Goal: Task Accomplishment & Management: Complete application form

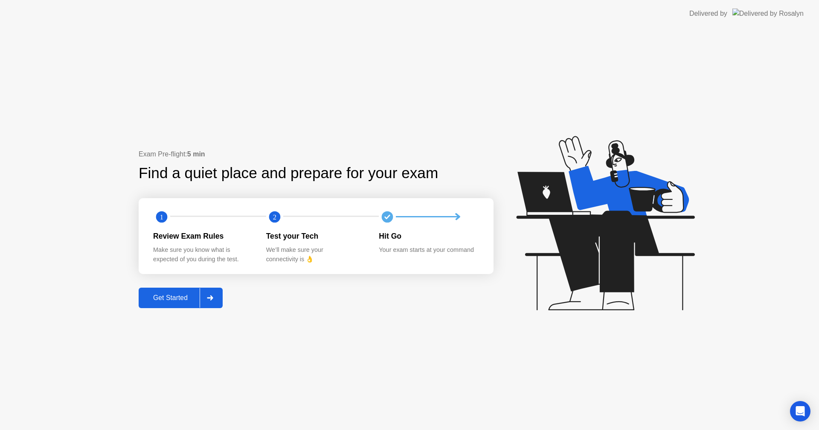
click at [165, 296] on div "Get Started" at bounding box center [170, 298] width 58 height 8
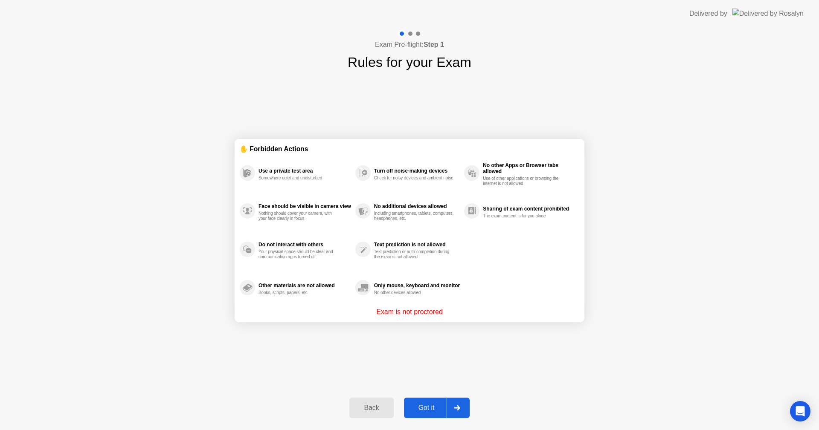
click at [462, 410] on div at bounding box center [456, 408] width 20 height 20
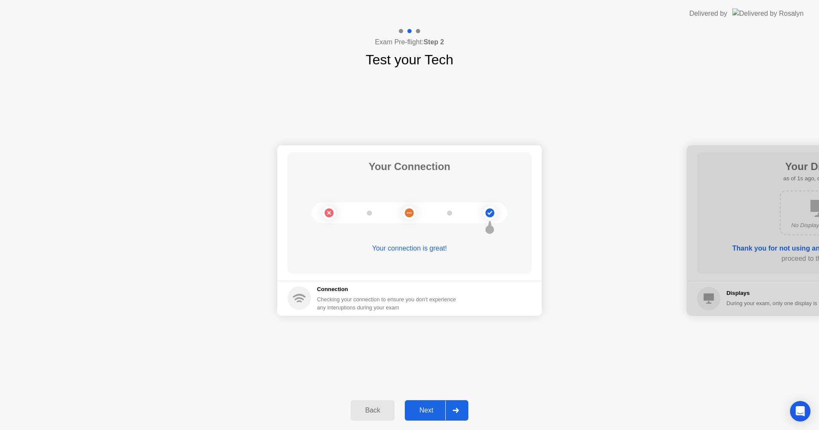
click at [457, 410] on icon at bounding box center [455, 410] width 6 height 5
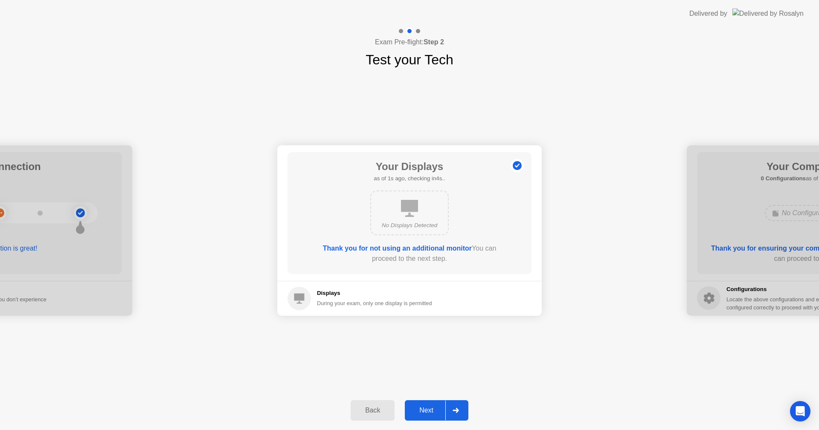
click at [457, 410] on icon at bounding box center [455, 410] width 6 height 5
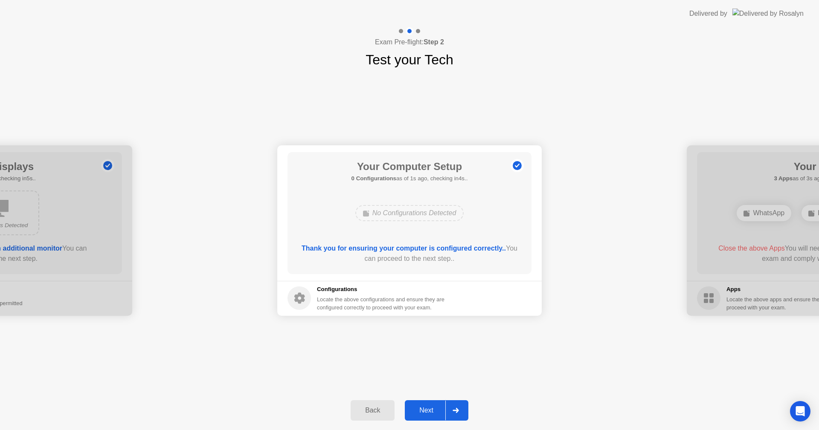
click at [457, 410] on icon at bounding box center [455, 410] width 6 height 5
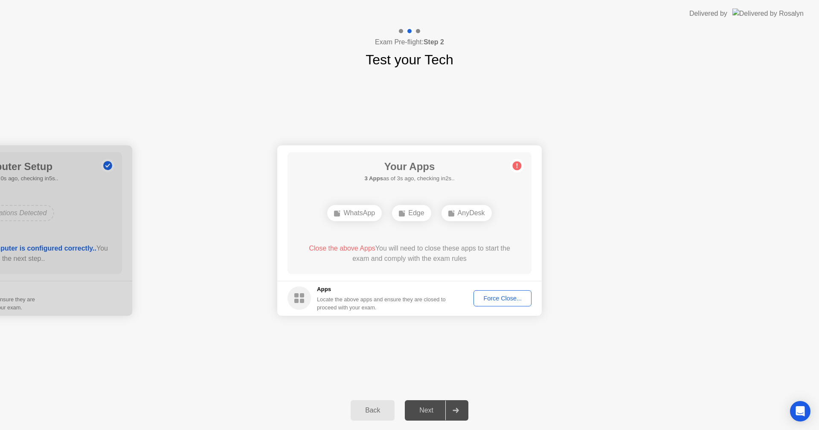
click at [517, 300] on div "Force Close..." at bounding box center [502, 298] width 52 height 7
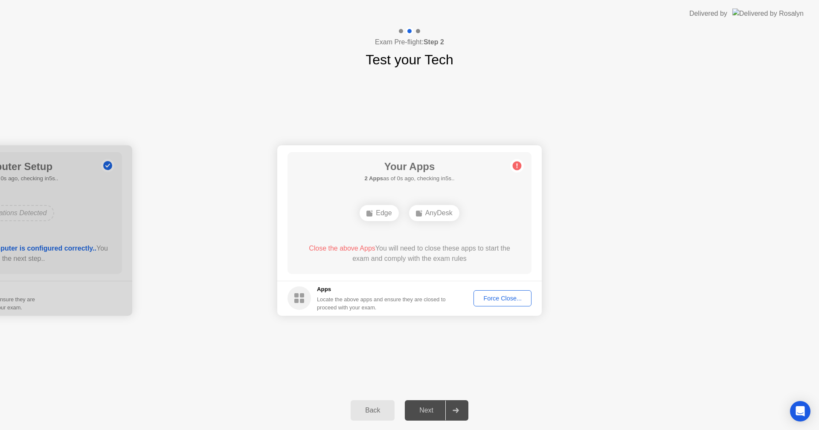
click at [514, 299] on div "Force Close..." at bounding box center [502, 298] width 52 height 7
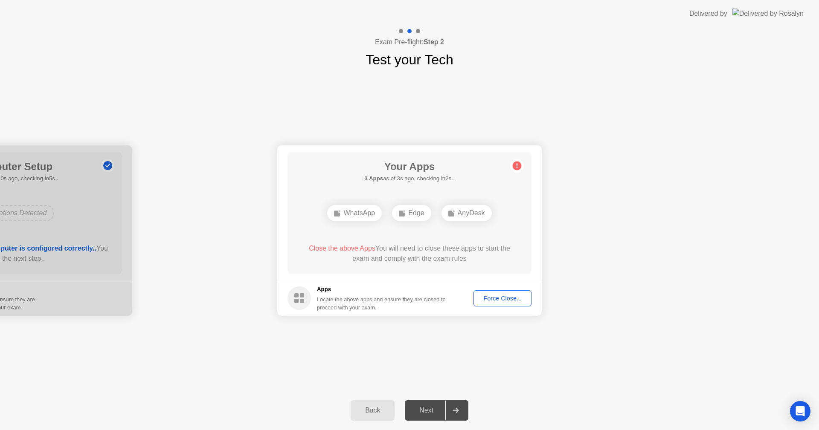
click at [488, 301] on div "Force Close..." at bounding box center [502, 298] width 52 height 7
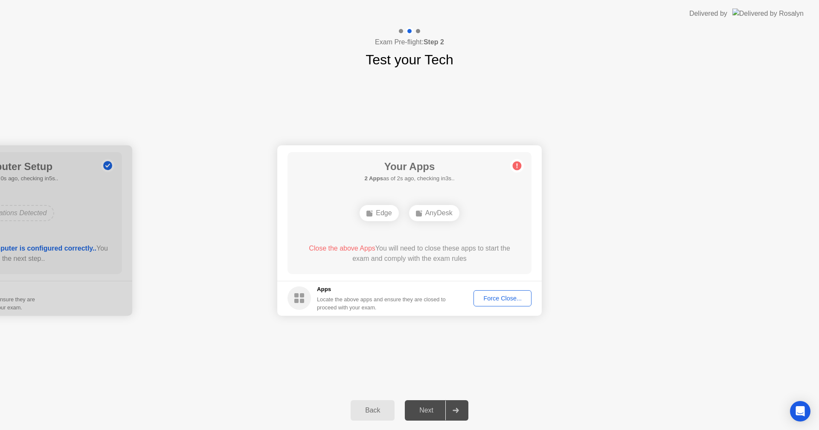
click at [526, 293] on button "Force Close..." at bounding box center [502, 298] width 58 height 16
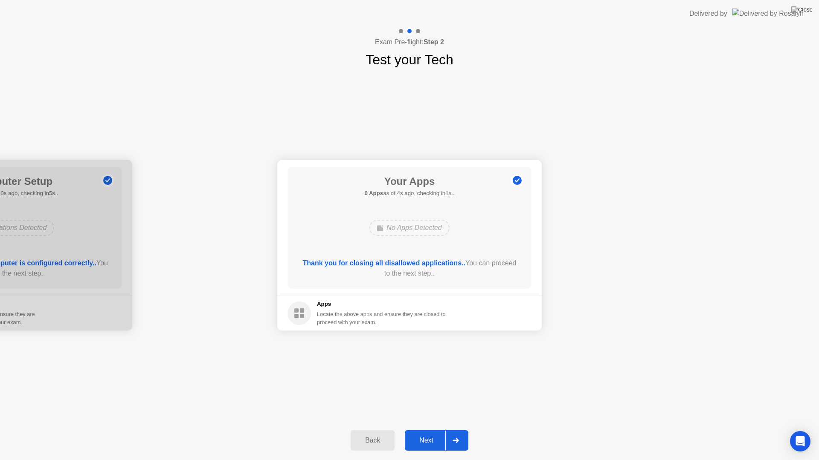
click at [423, 430] on button "Next" at bounding box center [437, 441] width 64 height 20
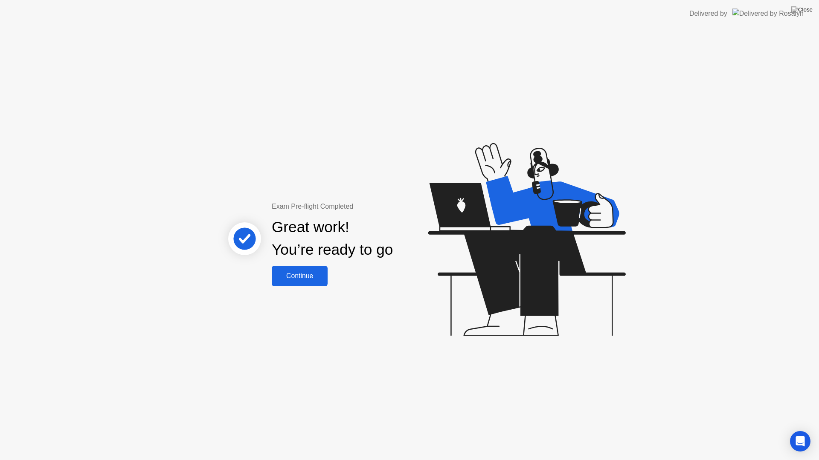
click at [309, 280] on div "Continue" at bounding box center [299, 276] width 51 height 8
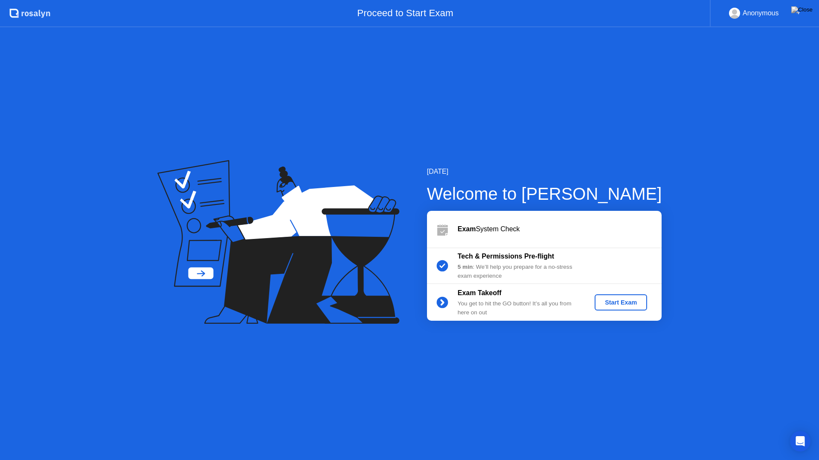
click at [610, 301] on div "Start Exam" at bounding box center [621, 302] width 46 height 7
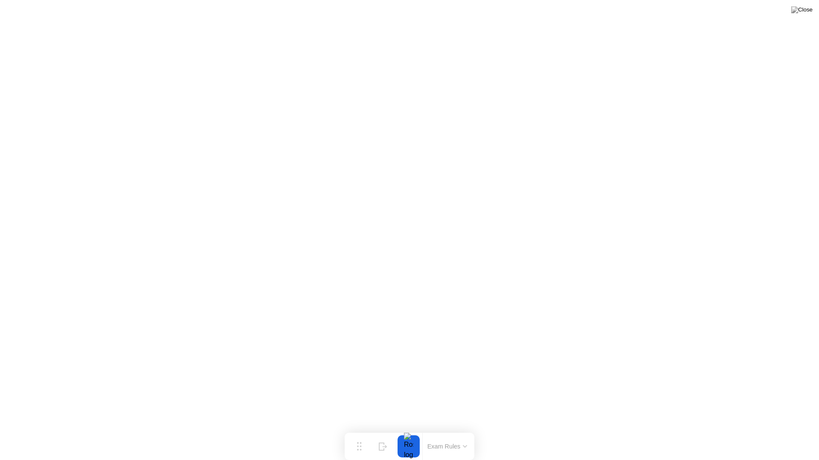
click at [407, 430] on div at bounding box center [408, 447] width 18 height 22
click at [409, 430] on div at bounding box center [408, 447] width 18 height 22
click at [746, 430] on div "End Proctoring Session" at bounding box center [748, 437] width 94 height 8
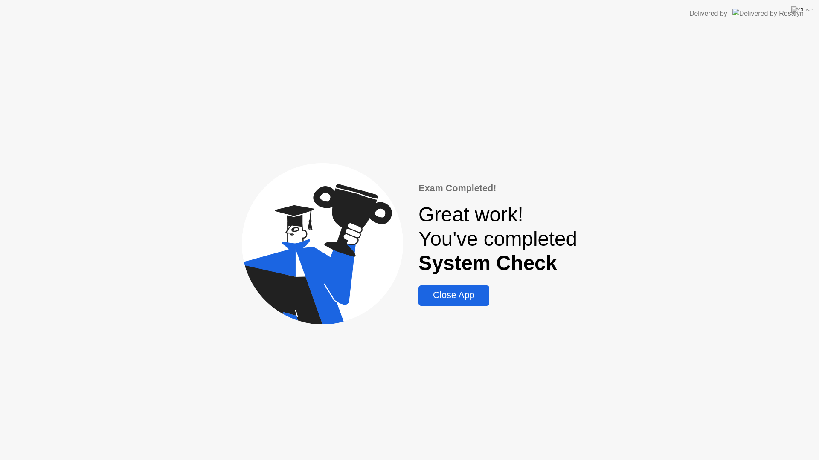
click at [455, 293] on div "Close App" at bounding box center [453, 295] width 65 height 11
